Goal: Task Accomplishment & Management: Manage account settings

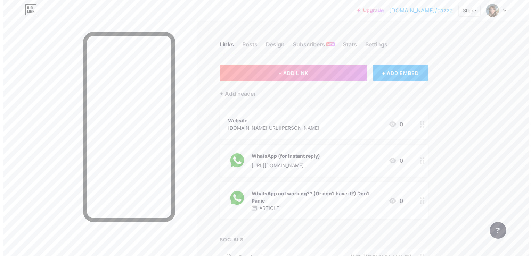
scroll to position [96, 0]
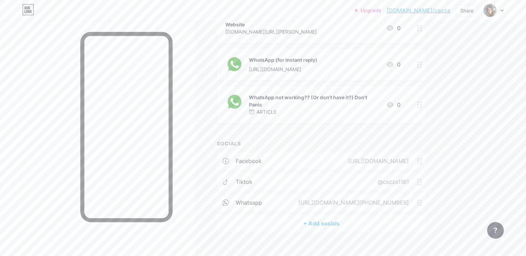
click at [282, 70] on div "[URL][DOMAIN_NAME]" at bounding box center [283, 69] width 68 height 7
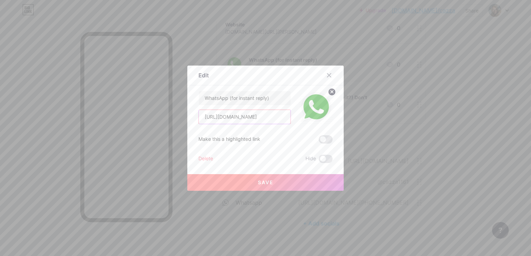
click at [264, 115] on input "[URL][DOMAIN_NAME]" at bounding box center [245, 117] width 92 height 14
type input "[URL][DOMAIN_NAME]"
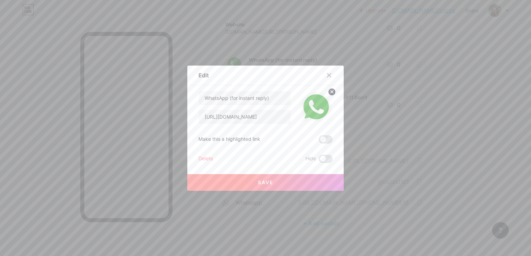
click at [264, 182] on span "Save" at bounding box center [266, 183] width 16 height 6
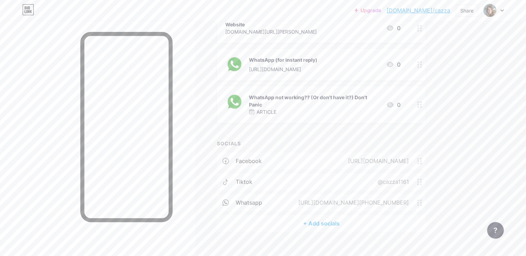
click at [414, 68] on div at bounding box center [420, 65] width 12 height 32
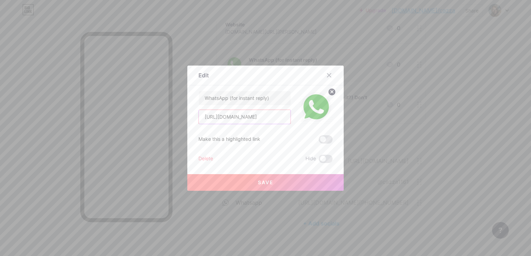
click at [264, 117] on input "[URL][DOMAIN_NAME]" at bounding box center [245, 117] width 92 height 14
paste input "[DOMAIN_NAME][URL][PHONE_NUMBER]"
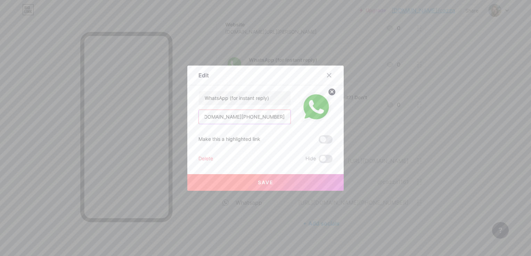
drag, startPoint x: 283, startPoint y: 117, endPoint x: 252, endPoint y: 115, distance: 31.0
click at [252, 115] on input "[URL][DOMAIN_NAME][PHONE_NUMBER]" at bounding box center [245, 117] width 92 height 14
type input "[URL][DOMAIN_NAME][PHONE_NUMBER]"
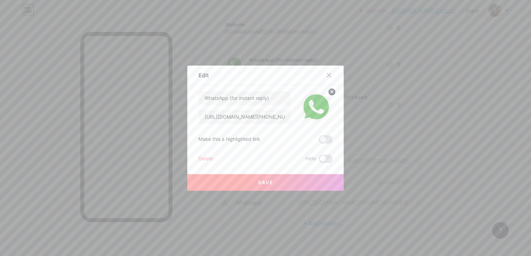
click at [258, 183] on span "Save" at bounding box center [266, 183] width 16 height 6
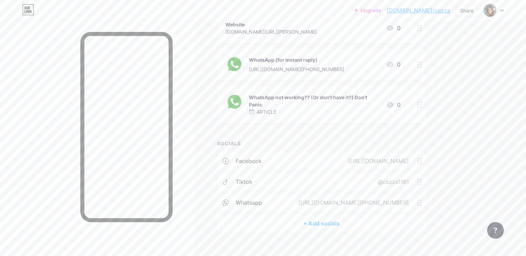
click at [399, 65] on div "0" at bounding box center [393, 64] width 15 height 8
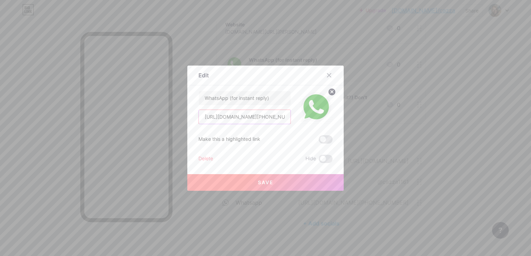
click at [254, 113] on input "[URL][DOMAIN_NAME][PHONE_NUMBER]" at bounding box center [245, 117] width 92 height 14
paste input "/?phone=[PHONE_NUMBER]&text&type=phone_number&app_absent="
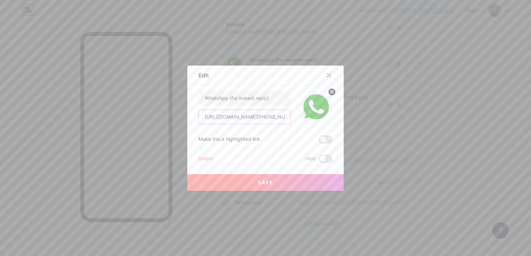
scroll to position [0, 147]
type input "[URL][DOMAIN_NAME][PHONE_NUMBER]"
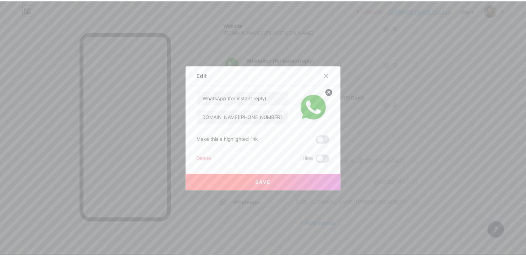
scroll to position [0, 0]
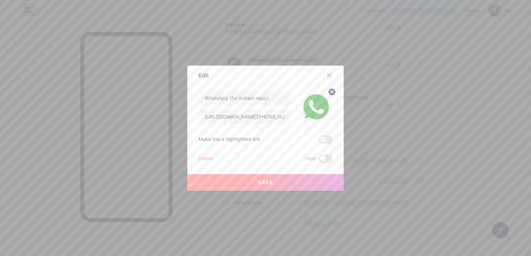
click at [267, 182] on span "Save" at bounding box center [266, 183] width 16 height 6
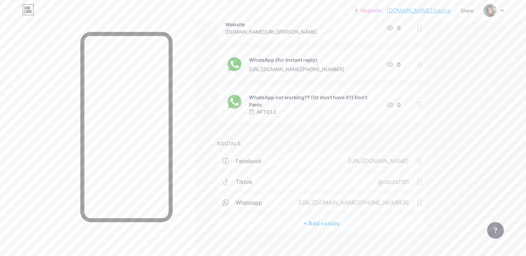
click at [411, 66] on div "WhatsApp (for instant reply) [URL][DOMAIN_NAME][PHONE_NUMBER] 0" at bounding box center [321, 65] width 209 height 32
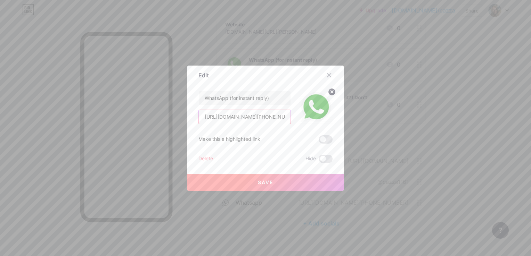
click at [274, 117] on input "[URL][DOMAIN_NAME][PHONE_NUMBER]" at bounding box center [245, 117] width 92 height 14
paste input "://[DOMAIN_NAME][URL]"
type input "[URL][DOMAIN_NAME]"
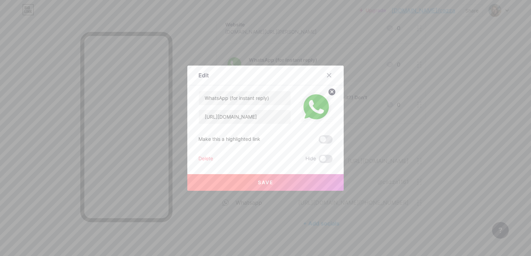
click at [258, 180] on span "Save" at bounding box center [266, 183] width 16 height 6
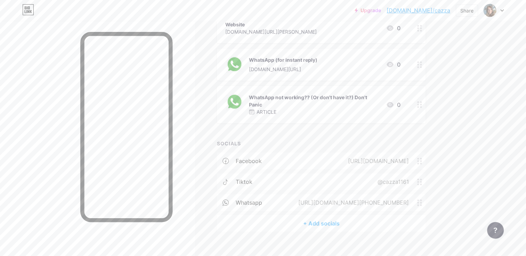
scroll to position [106, 0]
